Goal: Transaction & Acquisition: Download file/media

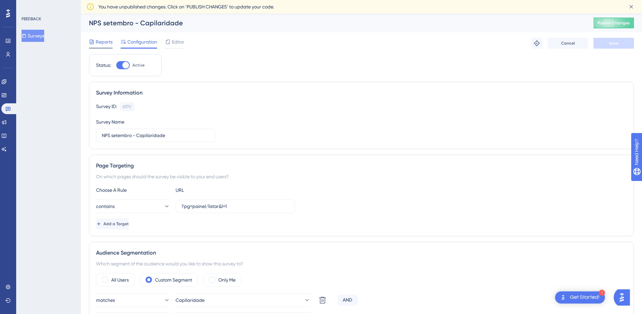
click at [102, 47] on div "Reports" at bounding box center [101, 43] width 24 height 11
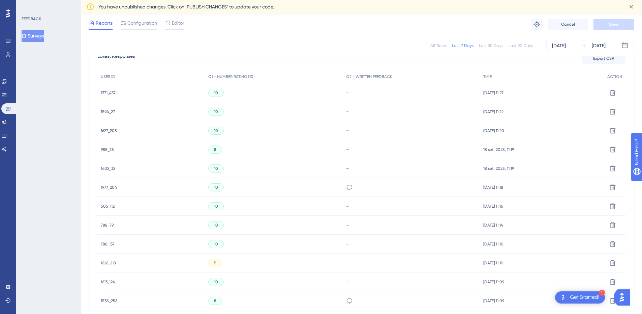
scroll to position [135, 0]
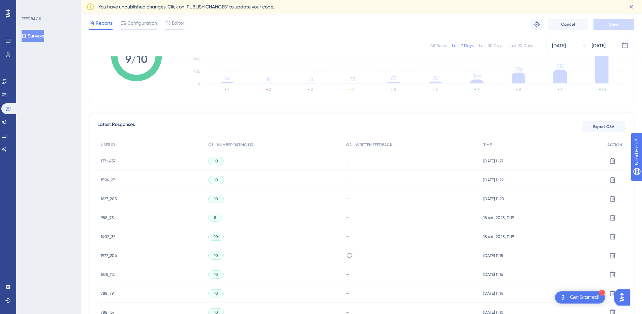
click at [216, 152] on div "10" at bounding box center [274, 160] width 138 height 19
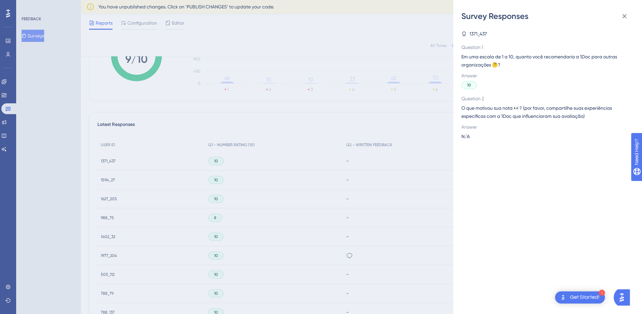
click at [67, 143] on div "Survey Responses 1371_437 Question 1 Em uma escala de 1 a 10, quanto você recom…" at bounding box center [321, 157] width 642 height 314
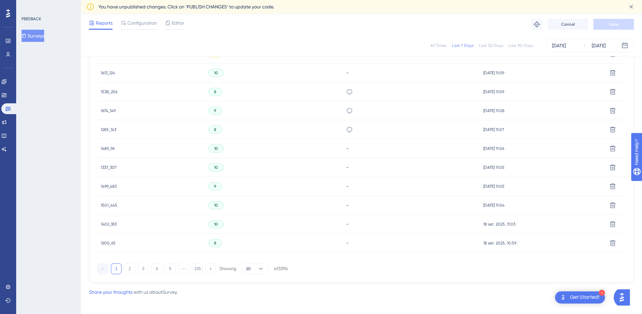
scroll to position [415, 0]
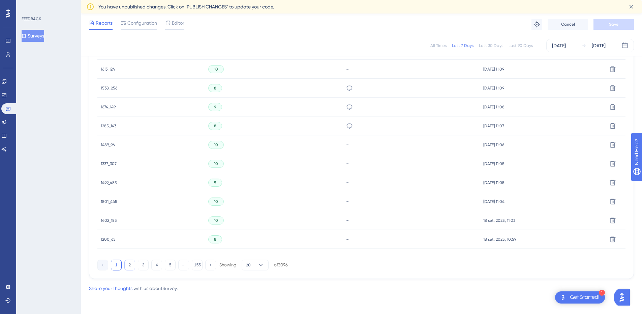
click at [134, 264] on button "2" at bounding box center [129, 264] width 11 height 11
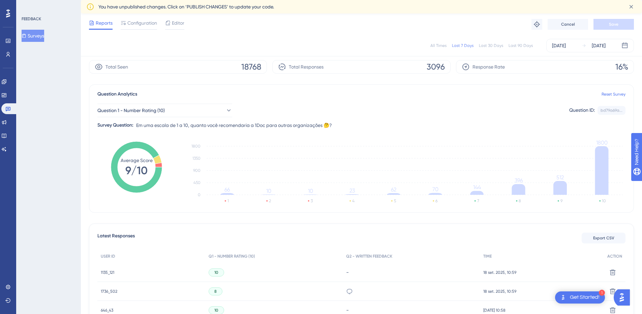
scroll to position [0, 0]
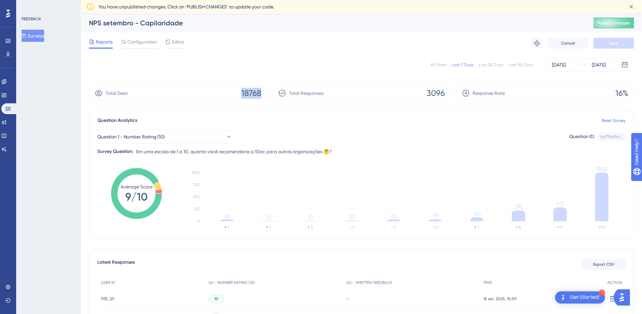
drag, startPoint x: 238, startPoint y: 91, endPoint x: 272, endPoint y: 91, distance: 34.7
click at [272, 91] on div "Total Seen 18768 Total Responses 3096 Response Rate 16%" at bounding box center [361, 92] width 545 height 13
drag, startPoint x: 423, startPoint y: 92, endPoint x: 447, endPoint y: 93, distance: 23.7
click at [447, 93] on div "Total Responses 3096" at bounding box center [361, 92] width 178 height 13
drag, startPoint x: 614, startPoint y: 93, endPoint x: 634, endPoint y: 90, distance: 20.1
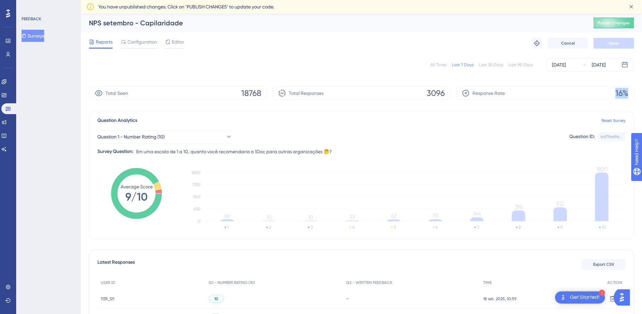
click at [634, 90] on div "Response Rate 16%" at bounding box center [545, 92] width 178 height 13
click at [31, 35] on button "Surveys" at bounding box center [33, 36] width 23 height 12
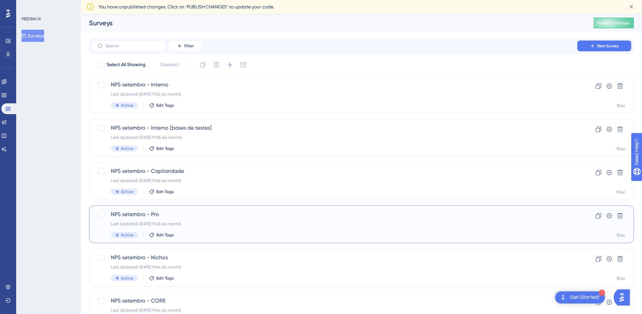
click at [186, 225] on div "Last Updated: [DATE] 11:43 da manhã" at bounding box center [334, 223] width 447 height 5
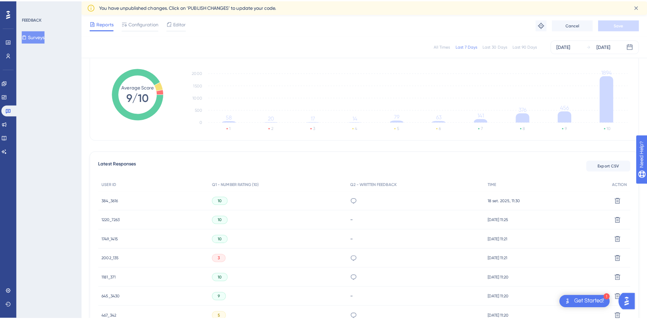
scroll to position [101, 0]
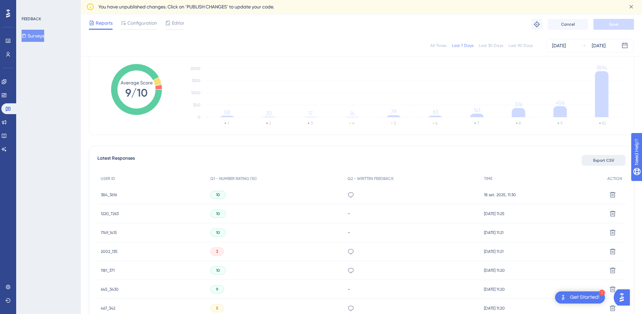
click at [605, 157] on button "Export CSV" at bounding box center [604, 160] width 44 height 11
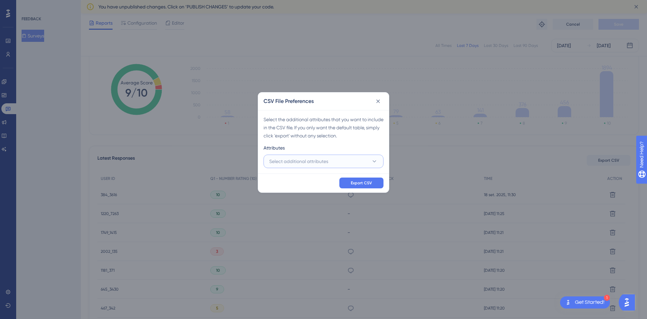
click at [327, 160] on span "Select additional attributes" at bounding box center [298, 161] width 59 height 8
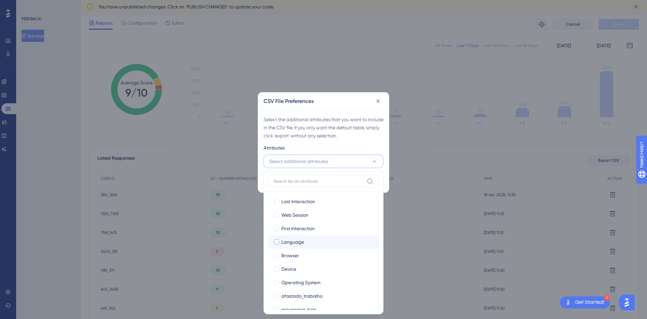
scroll to position [0, 0]
click at [377, 102] on icon at bounding box center [379, 101] width 4 height 4
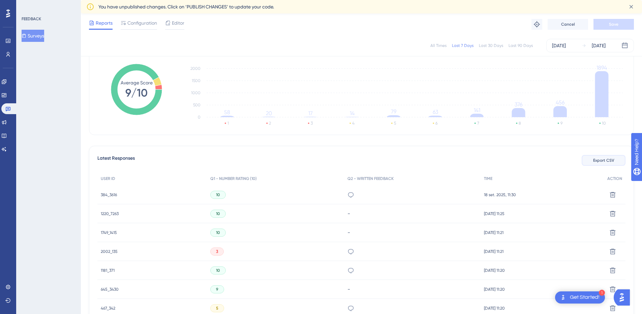
click at [597, 163] on button "Export CSV" at bounding box center [604, 160] width 44 height 11
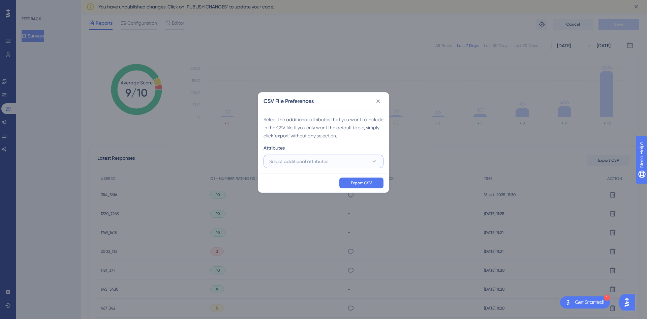
click at [362, 160] on button "Select additional attributes" at bounding box center [324, 160] width 120 height 13
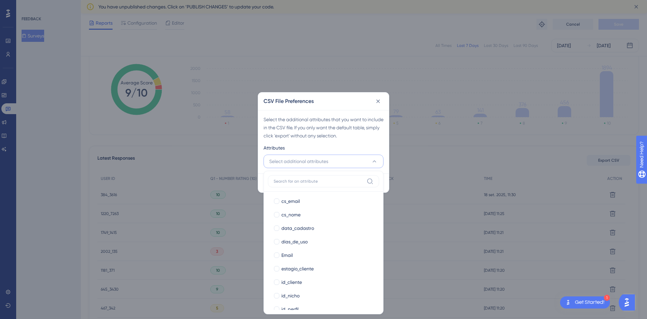
scroll to position [135, 0]
click at [278, 216] on div at bounding box center [276, 215] width 5 height 5
checkbox input "true"
click at [276, 229] on div at bounding box center [276, 229] width 5 height 5
checkbox input "true"
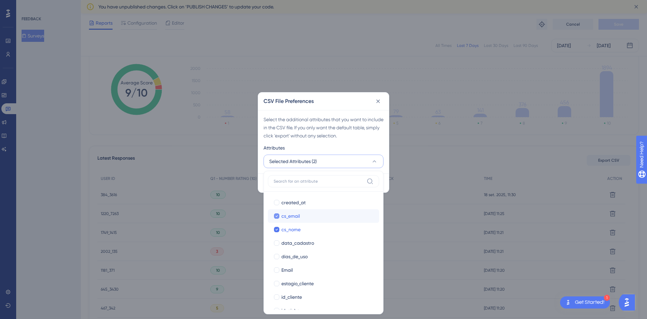
click at [278, 215] on div at bounding box center [276, 215] width 5 height 5
checkbox input "false"
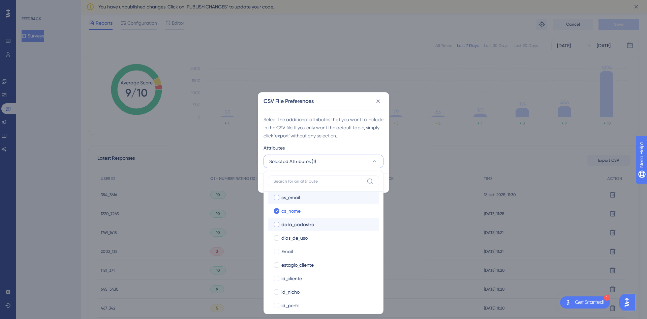
scroll to position [169, 0]
click at [279, 223] on div at bounding box center [276, 222] width 5 height 5
checkbox input "true"
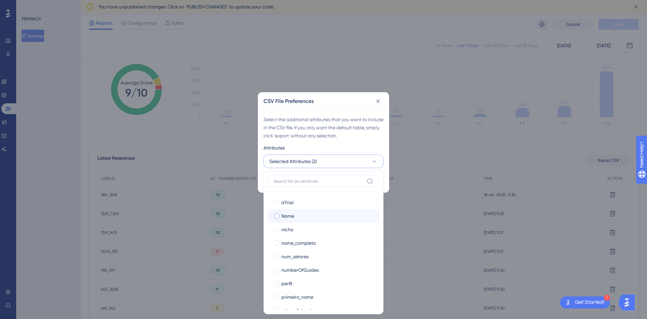
click at [278, 216] on div at bounding box center [276, 215] width 5 height 5
checkbox input "true"
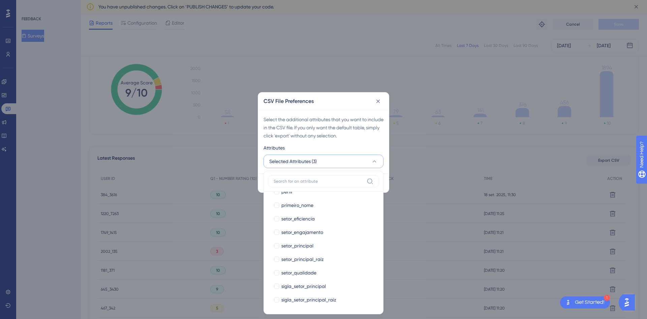
scroll to position [308, 0]
click at [277, 245] on div at bounding box center [276, 244] width 5 height 5
checkbox input "true"
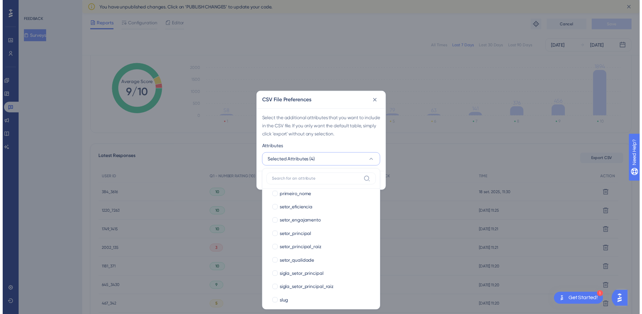
scroll to position [375, 0]
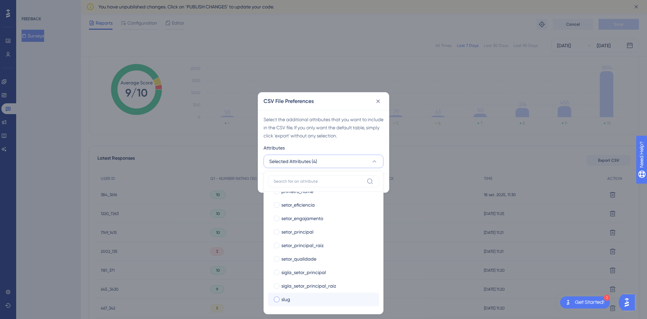
click at [278, 299] on div at bounding box center [276, 298] width 5 height 5
checkbox input "true"
click at [383, 169] on div "Select the additional attributes that you want to include in the CSV file. If y…" at bounding box center [323, 141] width 131 height 63
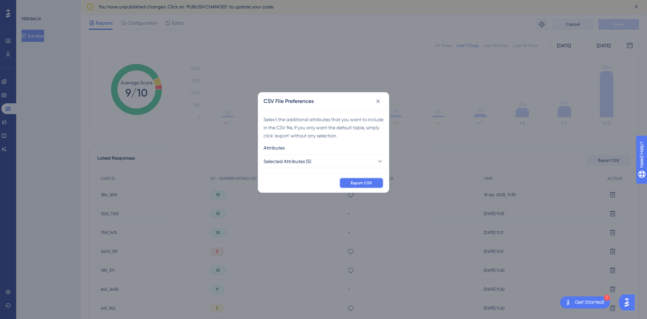
click at [368, 181] on span "Export CSV" at bounding box center [361, 182] width 21 height 5
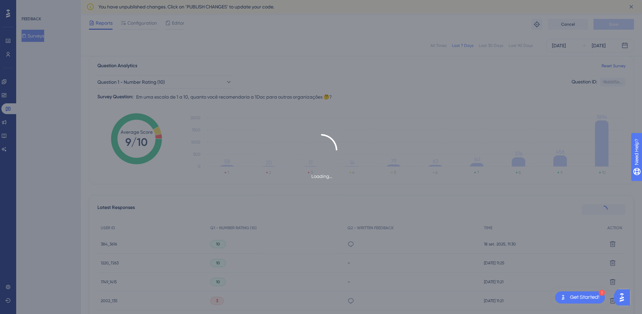
scroll to position [0, 0]
